Goal: Task Accomplishment & Management: Complete application form

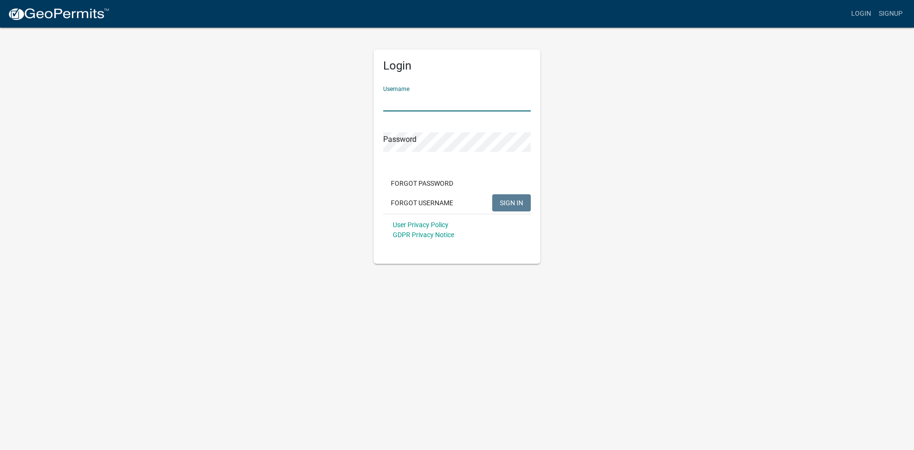
click at [417, 102] on input "Username" at bounding box center [457, 102] width 148 height 20
type input "[EMAIL_ADDRESS][DOMAIN_NAME]"
click at [508, 200] on span "SIGN IN" at bounding box center [511, 202] width 23 height 8
click at [350, 140] on div "Login Username [EMAIL_ADDRESS][DOMAIN_NAME] Password Forgot Password Forgot Use…" at bounding box center [457, 145] width 542 height 237
click at [514, 205] on span "SIGN IN" at bounding box center [511, 202] width 23 height 8
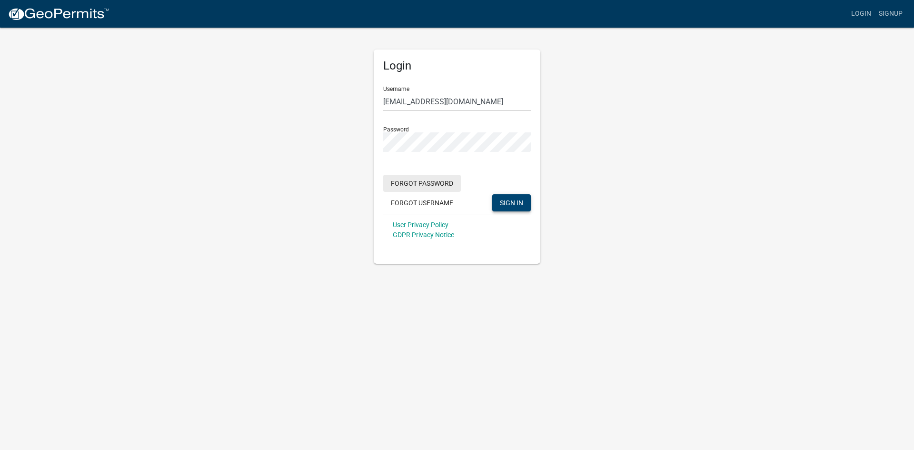
click at [416, 187] on button "Forgot Password" at bounding box center [422, 183] width 78 height 17
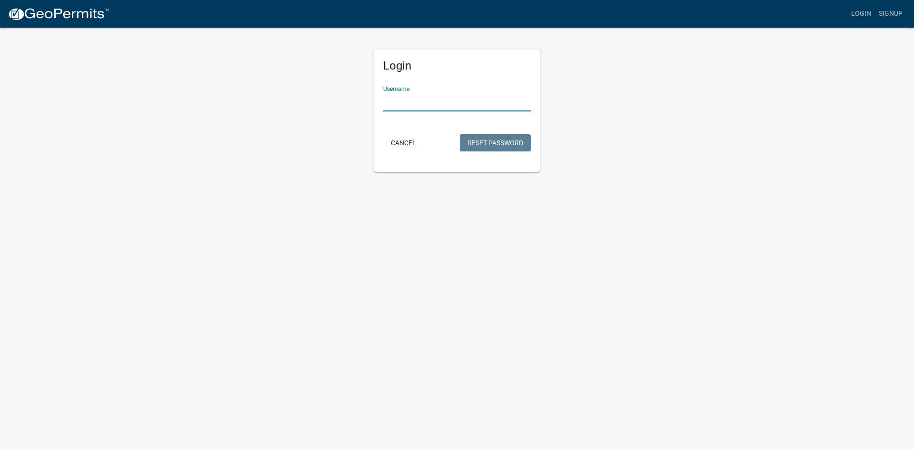
click at [411, 108] on input "Username" at bounding box center [457, 102] width 148 height 20
type input "[EMAIL_ADDRESS][DOMAIN_NAME]"
click at [470, 146] on button "Reset Password" at bounding box center [495, 142] width 71 height 17
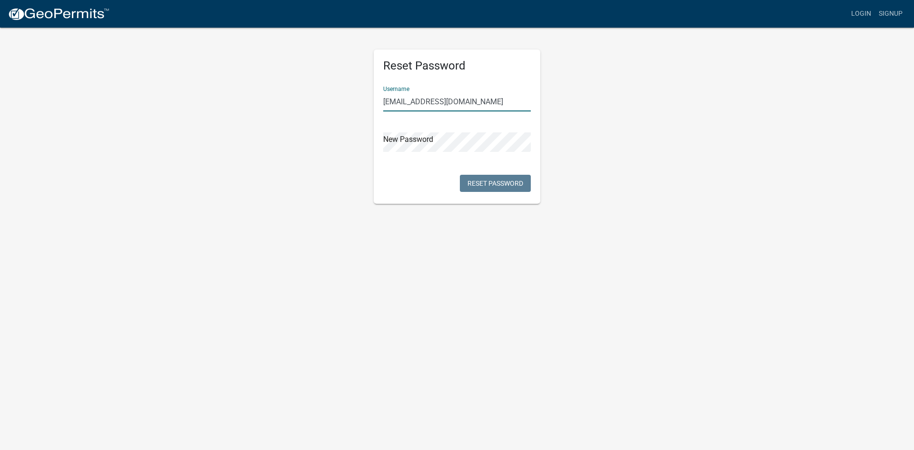
type input "[EMAIL_ADDRESS][DOMAIN_NAME]"
click at [471, 220] on body "Internet Explorer does NOT work with GeoPermits. Get a new browser for more sec…" at bounding box center [457, 225] width 914 height 450
click at [478, 188] on button "Reset Password" at bounding box center [495, 183] width 71 height 17
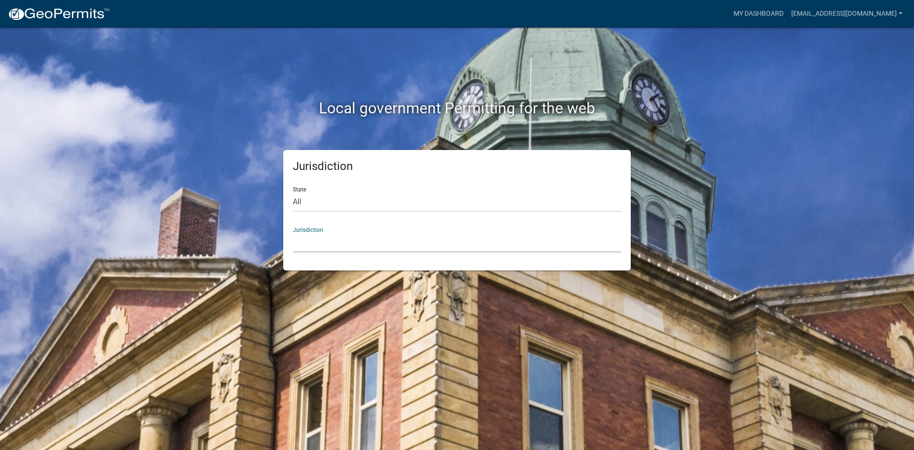
click at [330, 248] on select "[GEOGRAPHIC_DATA], [US_STATE] [GEOGRAPHIC_DATA], [US_STATE][PERSON_NAME][GEOGRA…" at bounding box center [457, 243] width 328 height 20
click at [208, 49] on div "Local government Permitting for the web" at bounding box center [457, 89] width 542 height 122
click at [481, 198] on select "All [US_STATE] [US_STATE] [US_STATE] [US_STATE] [US_STATE] [US_STATE] [US_STATE…" at bounding box center [457, 202] width 328 height 20
select select "[US_STATE]"
click at [293, 192] on select "All [US_STATE] [US_STATE] [US_STATE] [US_STATE] [US_STATE] [US_STATE] [US_STATE…" at bounding box center [457, 202] width 328 height 20
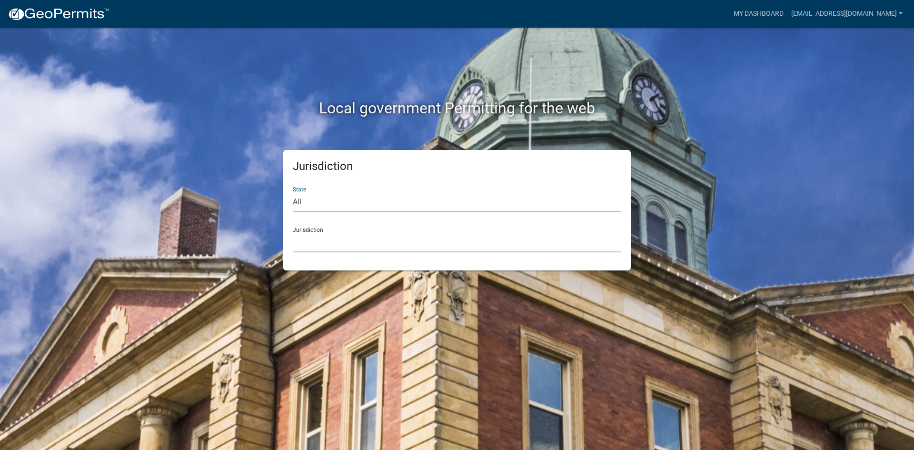
click at [328, 243] on select "[GEOGRAPHIC_DATA], [US_STATE][PERSON_NAME][GEOGRAPHIC_DATA], [US_STATE][PERSON_…" at bounding box center [457, 243] width 328 height 20
click at [674, 243] on div "Jurisdiction State All [US_STATE] [US_STATE] [US_STATE] [US_STATE] [US_STATE] […" at bounding box center [457, 210] width 542 height 120
click at [746, 11] on link "My Dashboard" at bounding box center [759, 14] width 58 height 18
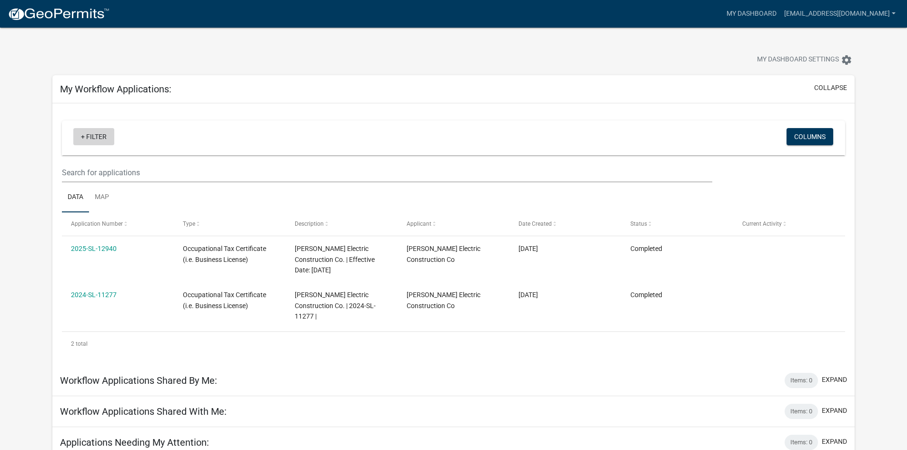
click at [99, 138] on link "+ Filter" at bounding box center [93, 136] width 41 height 17
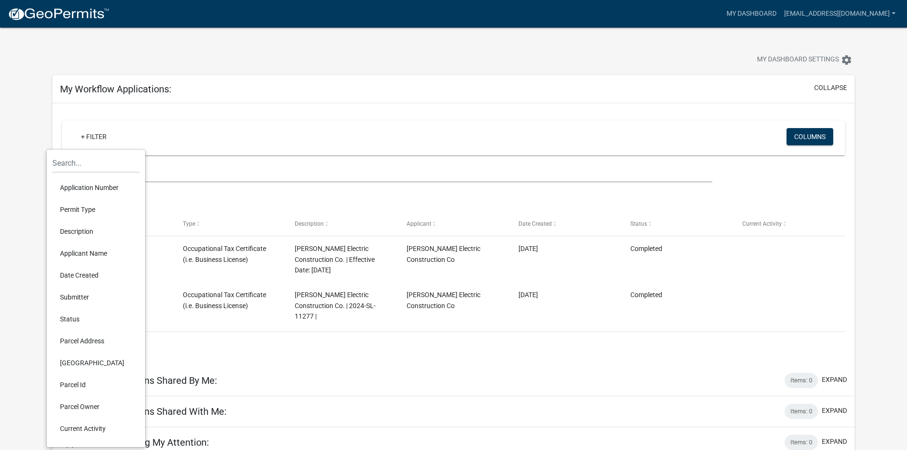
click at [4, 108] on app-user-applications "more_horiz My Dashboard [EMAIL_ADDRESS][DOMAIN_NAME] Account Logout My Dashboar…" at bounding box center [453, 258] width 907 height 461
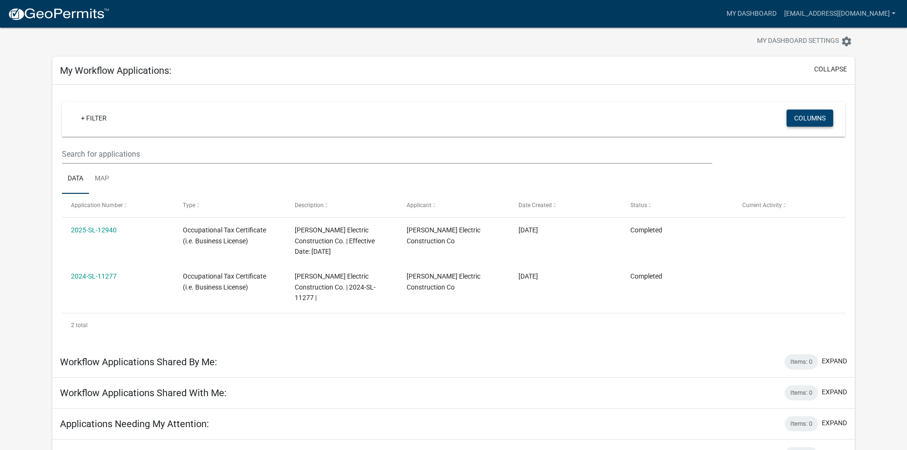
scroll to position [29, 0]
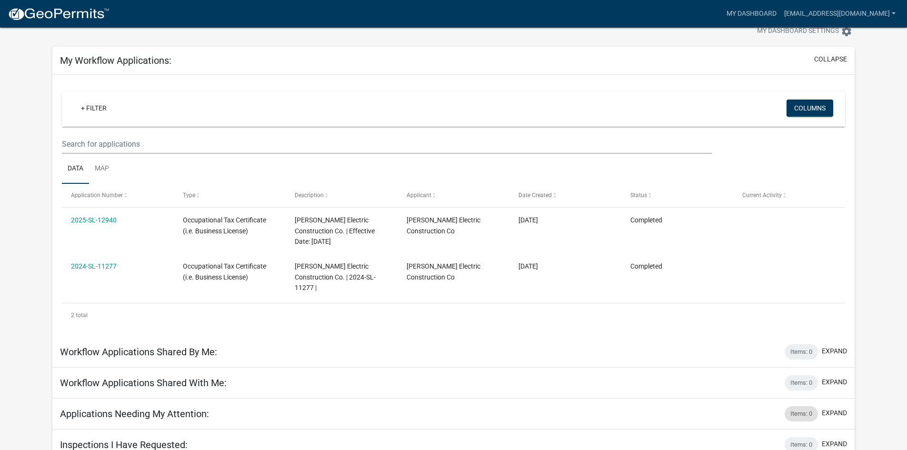
click at [806, 406] on div "Items: 0" at bounding box center [800, 413] width 33 height 15
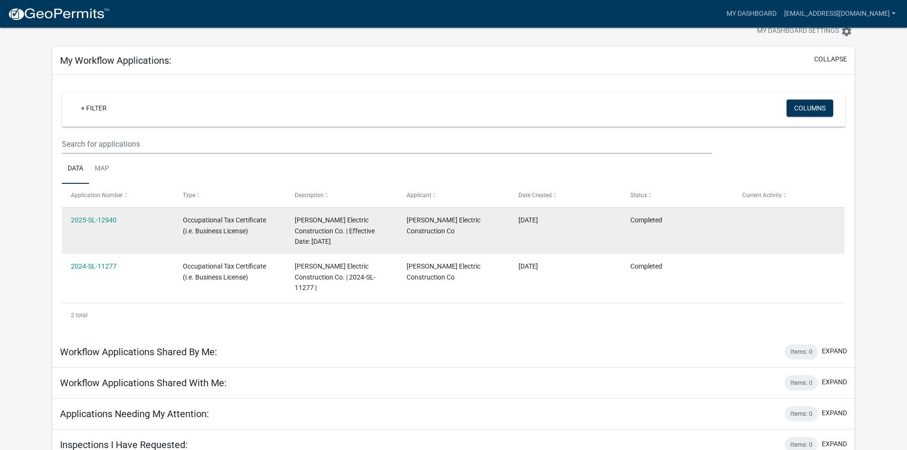
click at [733, 227] on datatable-body-cell at bounding box center [788, 230] width 112 height 46
click at [508, 243] on datatable-body-cell "[PERSON_NAME] Electric Construction Co" at bounding box center [453, 230] width 112 height 46
click at [127, 225] on div "2025-SL-12940" at bounding box center [117, 220] width 93 height 11
click at [96, 220] on link "2025-SL-12940" at bounding box center [94, 220] width 46 height 8
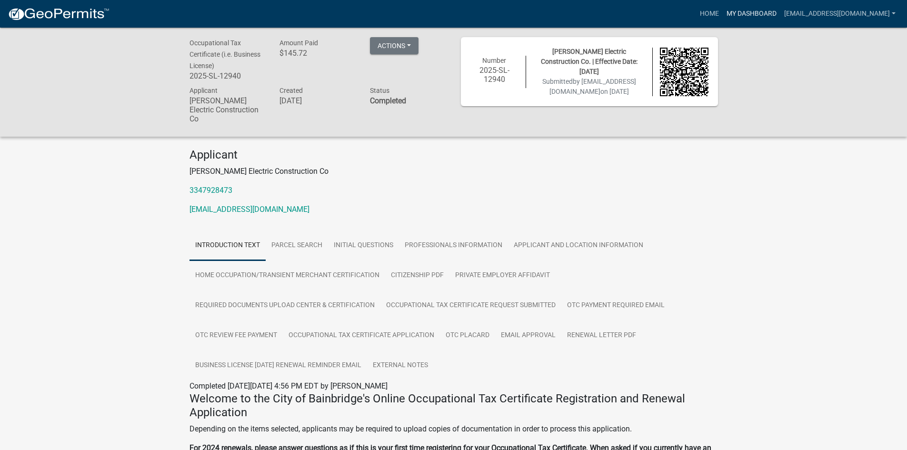
click at [739, 9] on link "My Dashboard" at bounding box center [751, 14] width 58 height 18
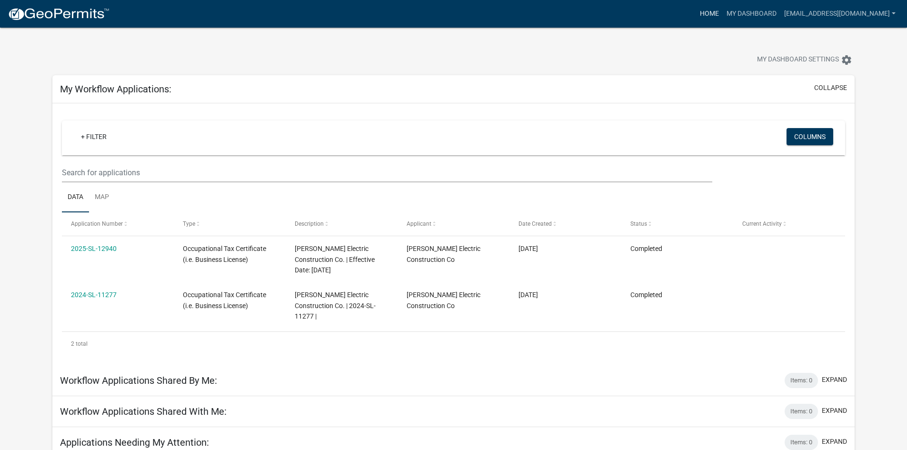
click at [696, 13] on link "Home" at bounding box center [709, 14] width 27 height 18
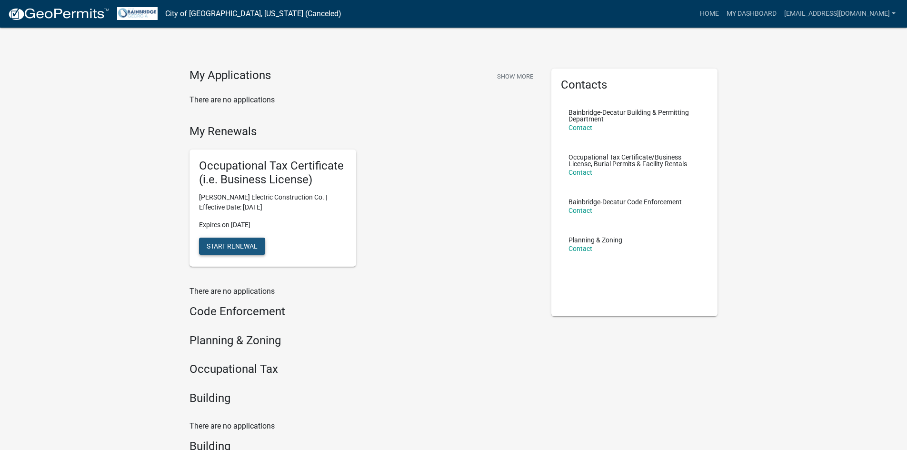
click at [211, 245] on span "Start Renewal" at bounding box center [232, 246] width 51 height 8
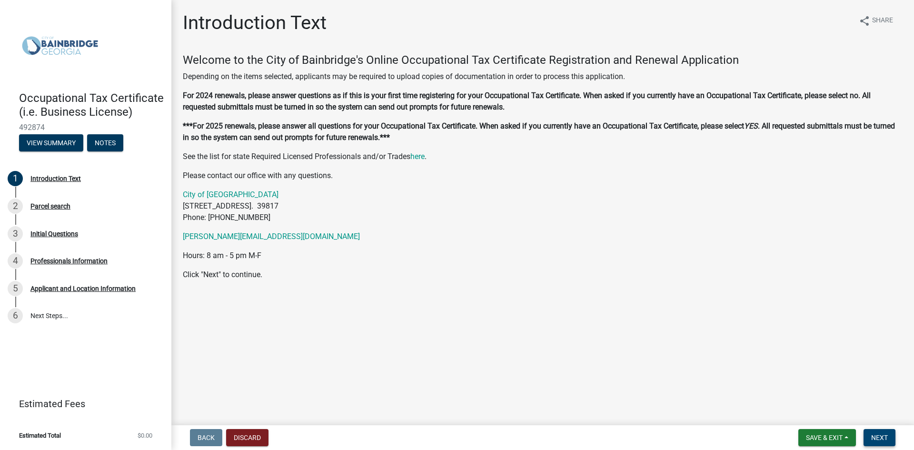
click at [883, 439] on span "Next" at bounding box center [879, 438] width 17 height 8
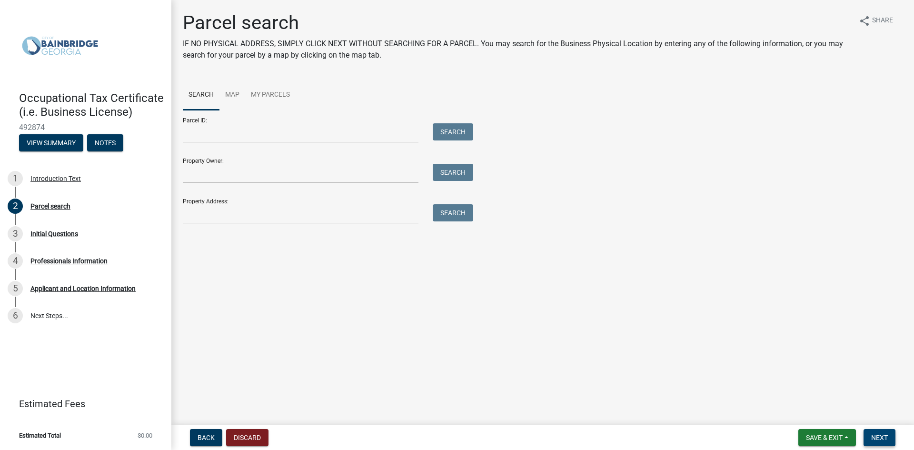
click at [877, 437] on span "Next" at bounding box center [879, 438] width 17 height 8
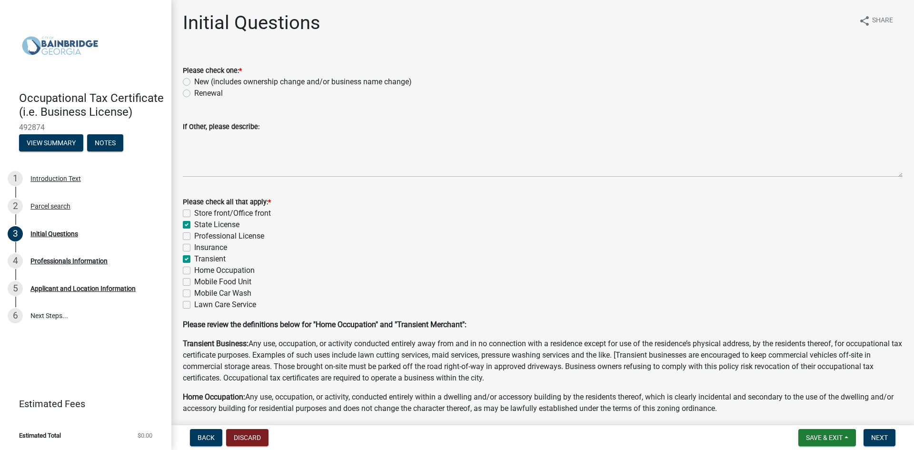
click at [194, 95] on label "Renewal" at bounding box center [208, 93] width 29 height 11
click at [194, 94] on input "Renewal" at bounding box center [197, 91] width 6 height 6
radio input "true"
click at [879, 434] on span "Next" at bounding box center [879, 438] width 17 height 8
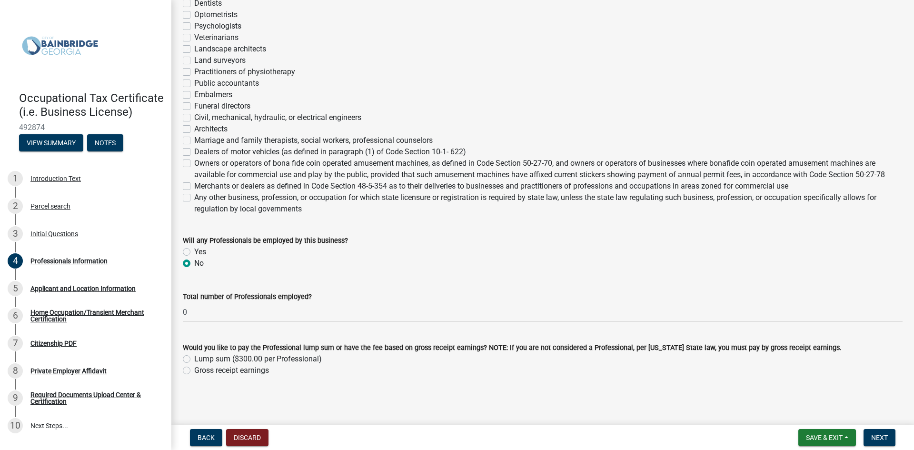
scroll to position [298, 0]
click at [194, 371] on label "Gross receipt earnings" at bounding box center [231, 369] width 75 height 11
click at [194, 370] on input "Gross receipt earnings" at bounding box center [197, 367] width 6 height 6
radio input "true"
click at [887, 436] on span "Next" at bounding box center [879, 438] width 17 height 8
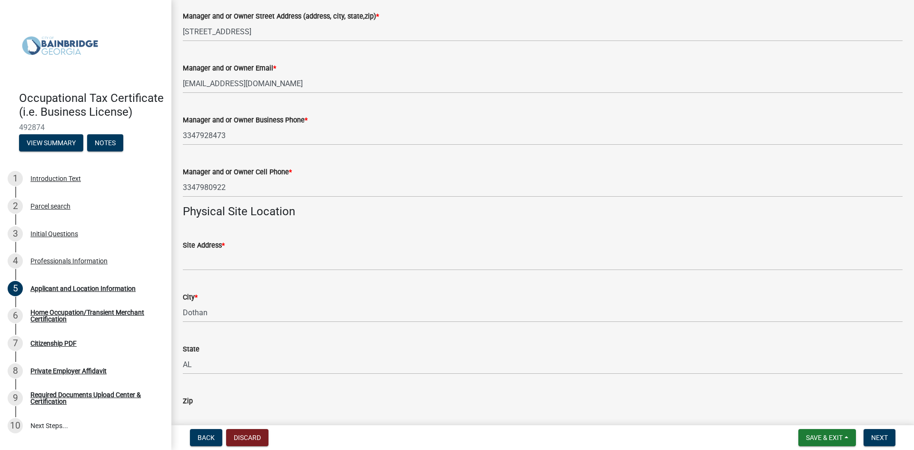
scroll to position [571, 0]
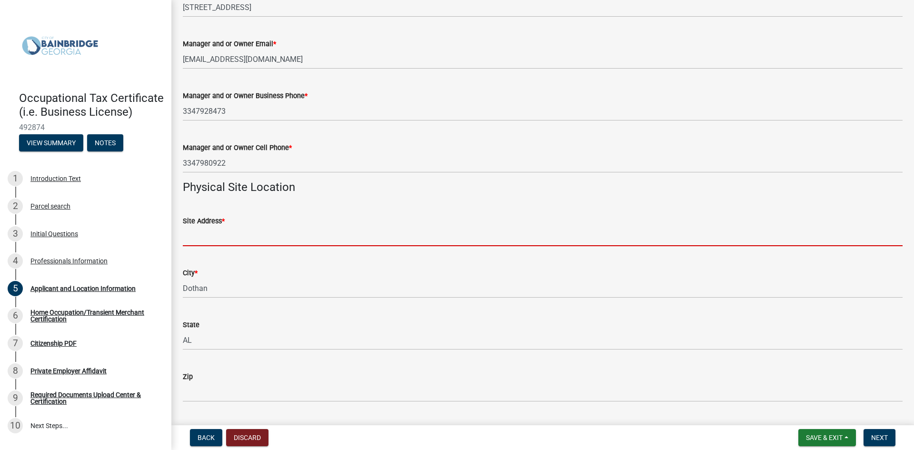
click at [211, 238] on input "Site Address *" at bounding box center [543, 237] width 720 height 20
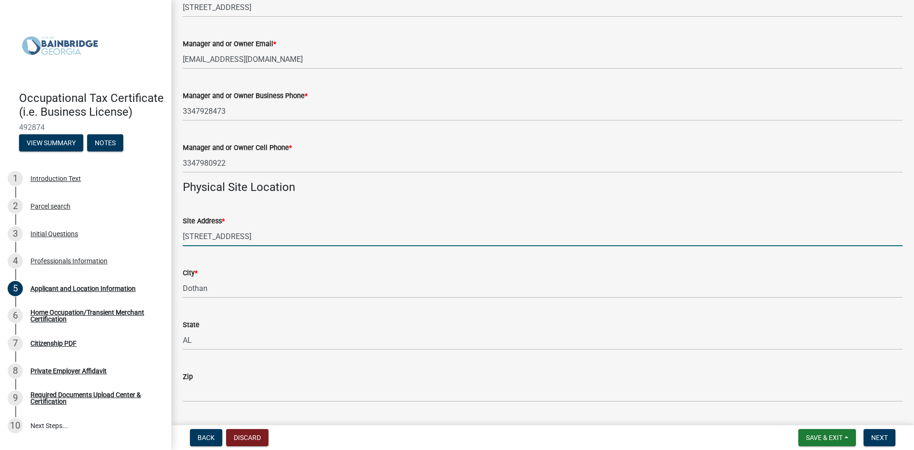
scroll to position [619, 0]
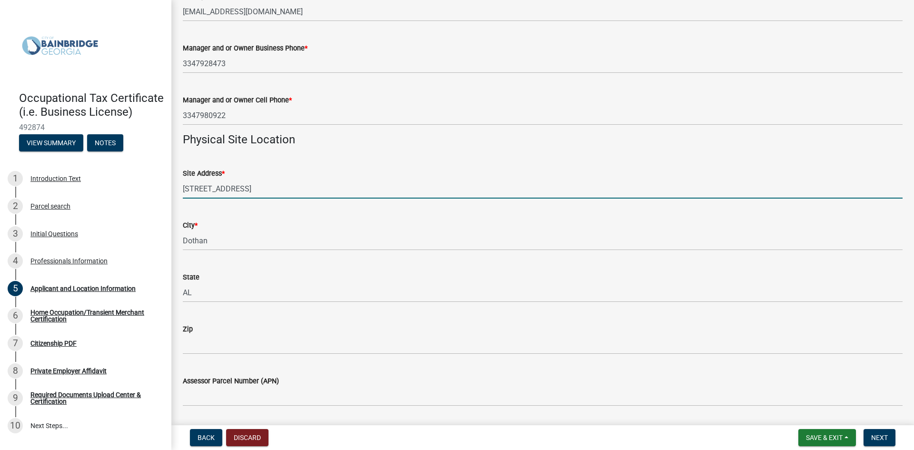
type input "[STREET_ADDRESS]"
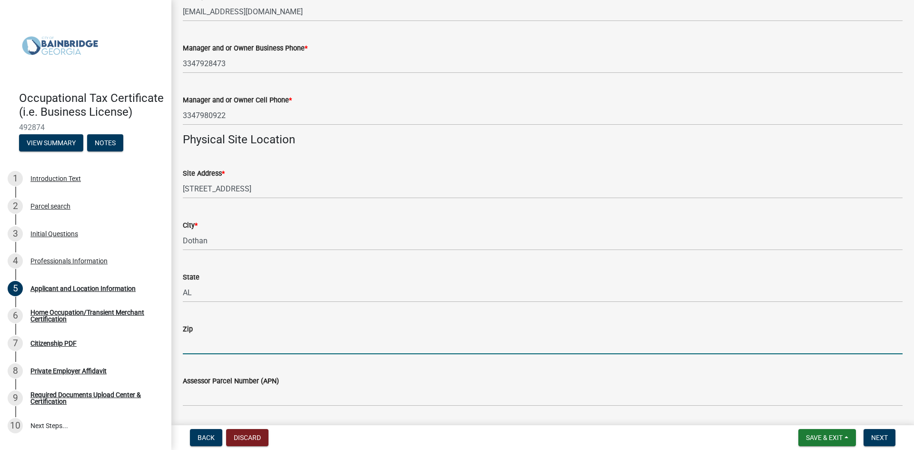
click at [190, 346] on input "Zip" at bounding box center [543, 345] width 720 height 20
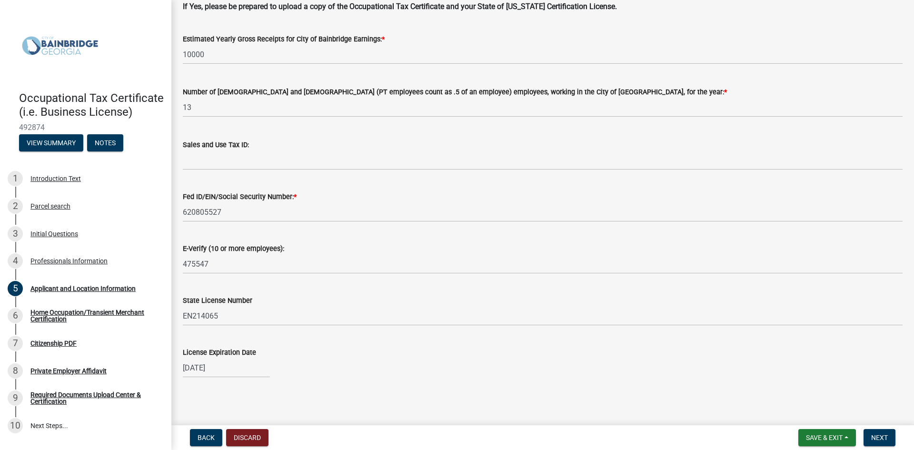
scroll to position [1163, 0]
type input "36303"
click at [882, 438] on span "Next" at bounding box center [879, 438] width 17 height 8
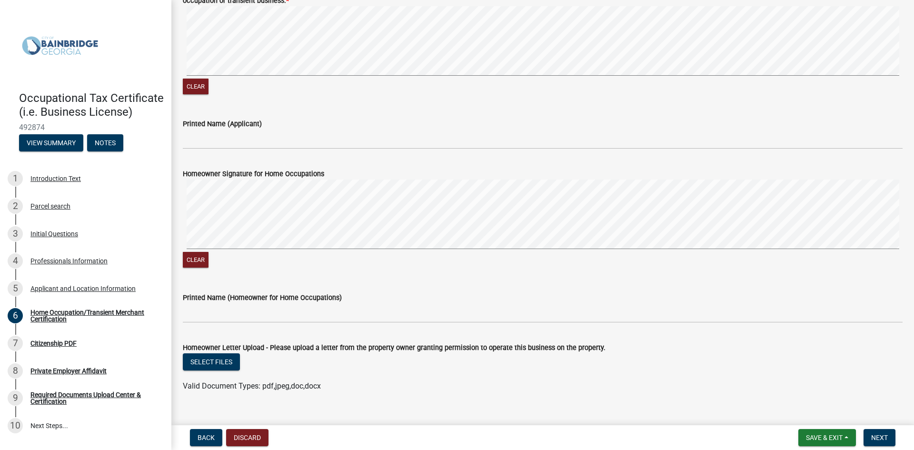
scroll to position [882, 0]
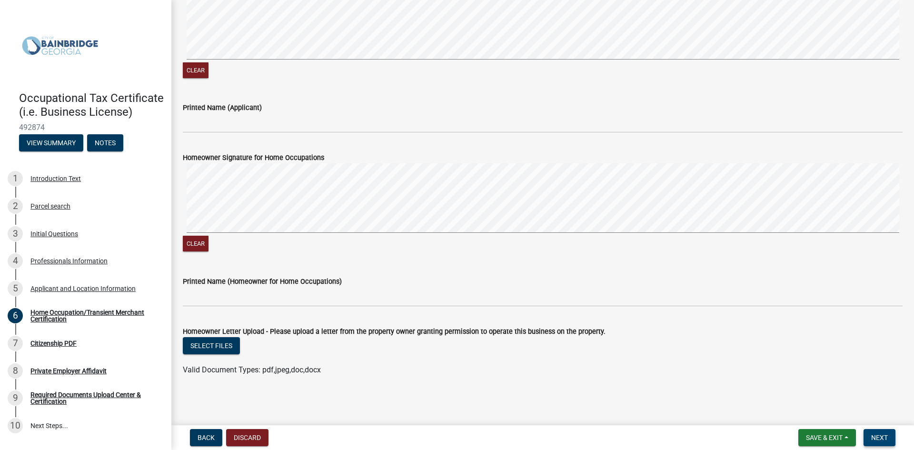
click at [885, 439] on span "Next" at bounding box center [879, 438] width 17 height 8
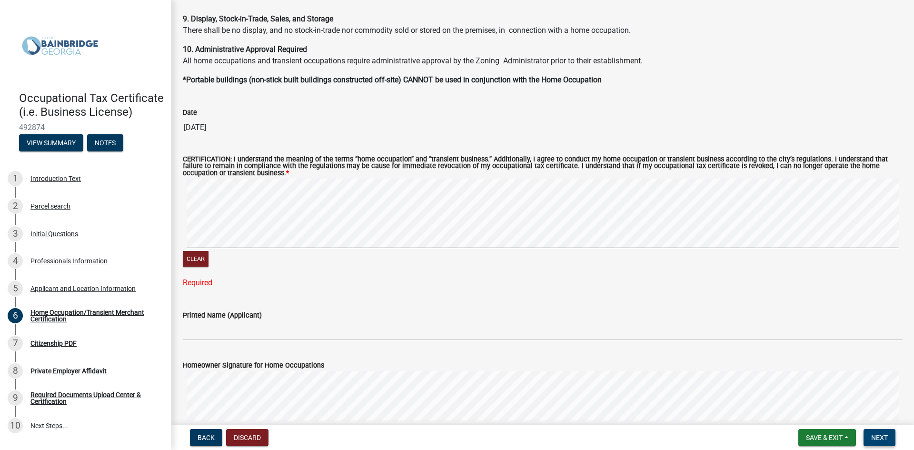
scroll to position [692, 0]
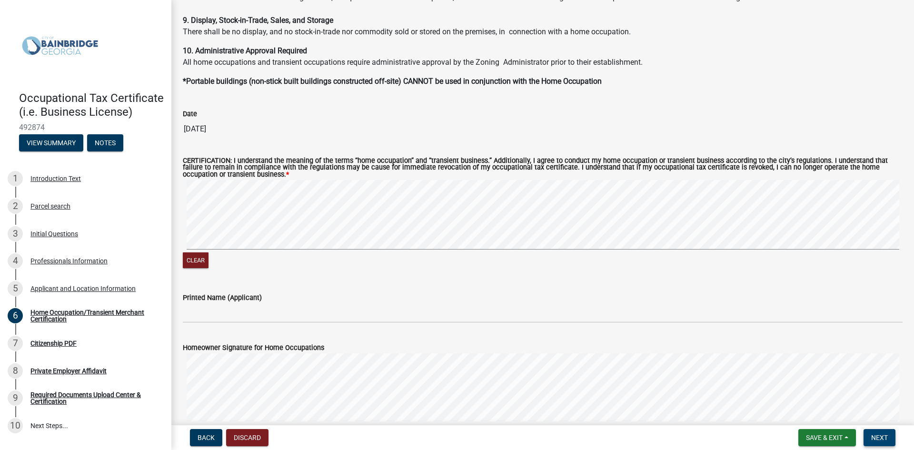
click at [222, 250] on signature-pad at bounding box center [543, 216] width 720 height 72
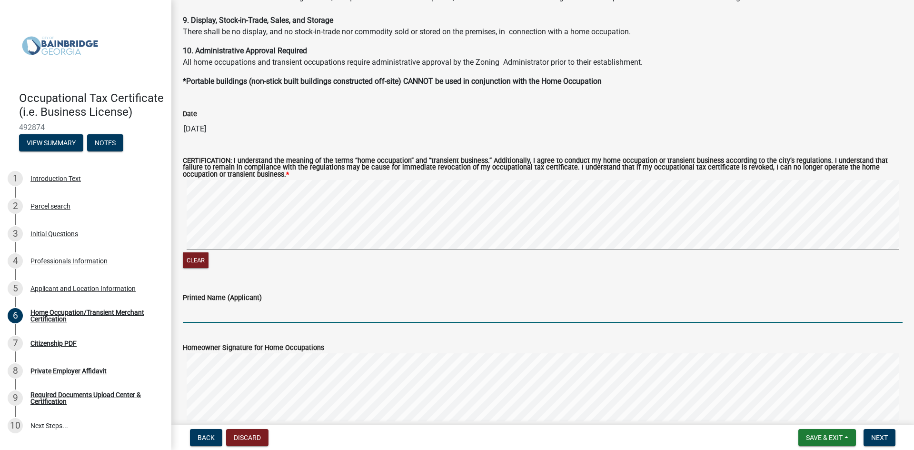
click at [210, 316] on input "Printed Name (Applicant)" at bounding box center [543, 313] width 720 height 20
type input "[PERSON_NAME]"
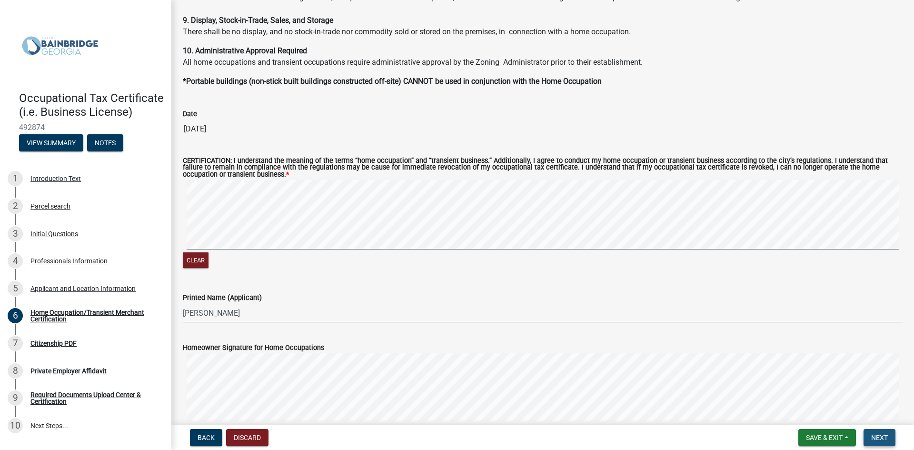
click at [883, 435] on span "Next" at bounding box center [879, 438] width 17 height 8
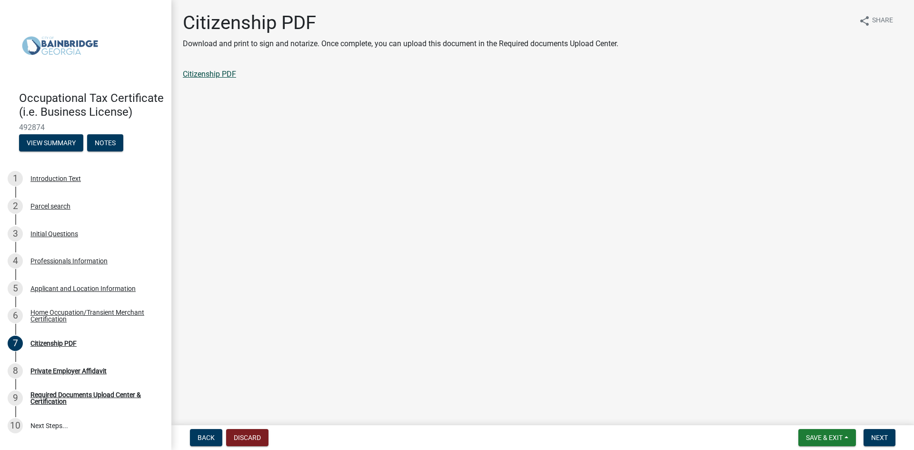
click at [206, 72] on link "Citizenship PDF" at bounding box center [209, 73] width 53 height 9
click at [874, 437] on span "Next" at bounding box center [879, 438] width 17 height 8
click at [221, 71] on link "Private Employer Affidavit" at bounding box center [226, 73] width 87 height 9
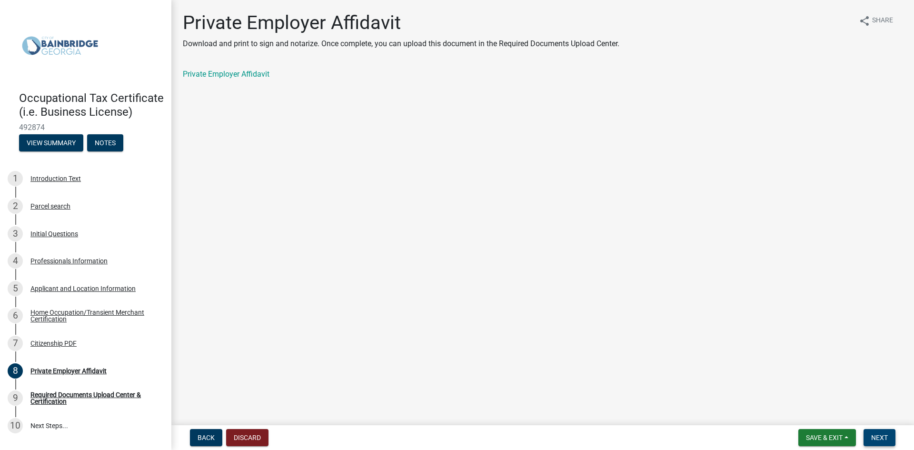
click at [878, 436] on span "Next" at bounding box center [879, 438] width 17 height 8
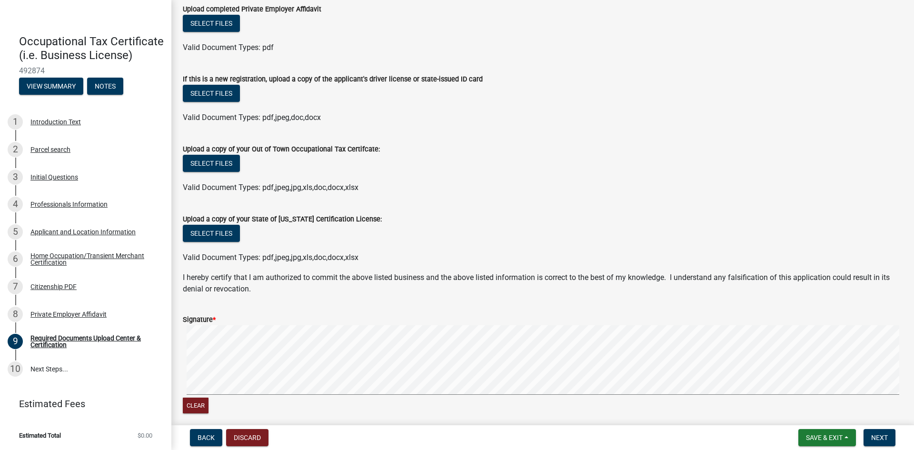
scroll to position [263, 0]
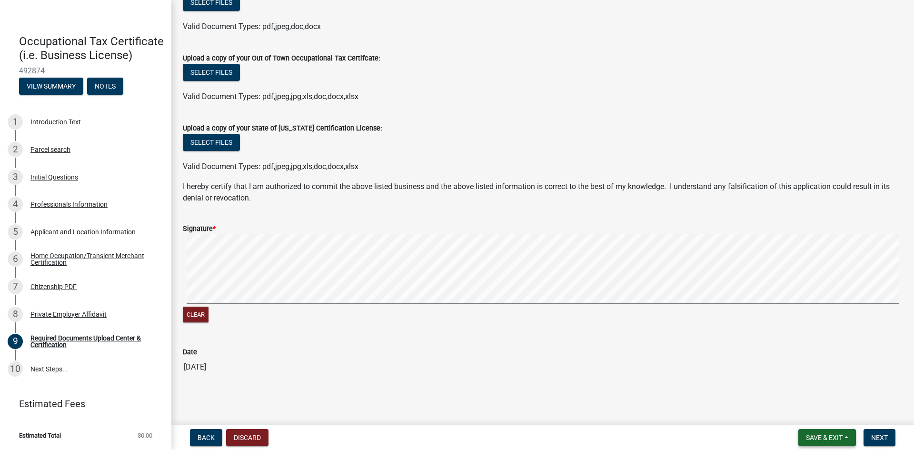
click at [812, 436] on span "Save & Exit" at bounding box center [824, 438] width 37 height 8
click at [810, 414] on button "Save & Exit" at bounding box center [817, 412] width 76 height 23
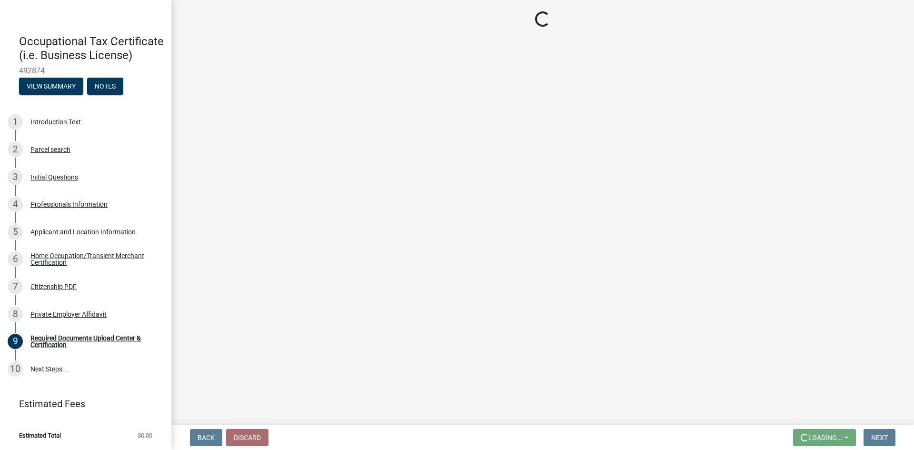
scroll to position [0, 0]
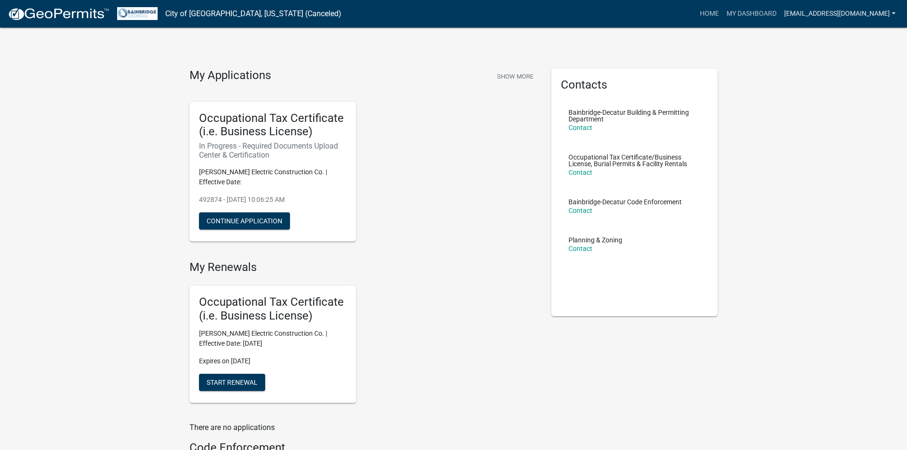
click at [871, 11] on link "[EMAIL_ADDRESS][DOMAIN_NAME]" at bounding box center [839, 14] width 119 height 18
click at [855, 69] on link "Logout" at bounding box center [861, 70] width 76 height 23
